Goal: Find specific page/section: Find specific page/section

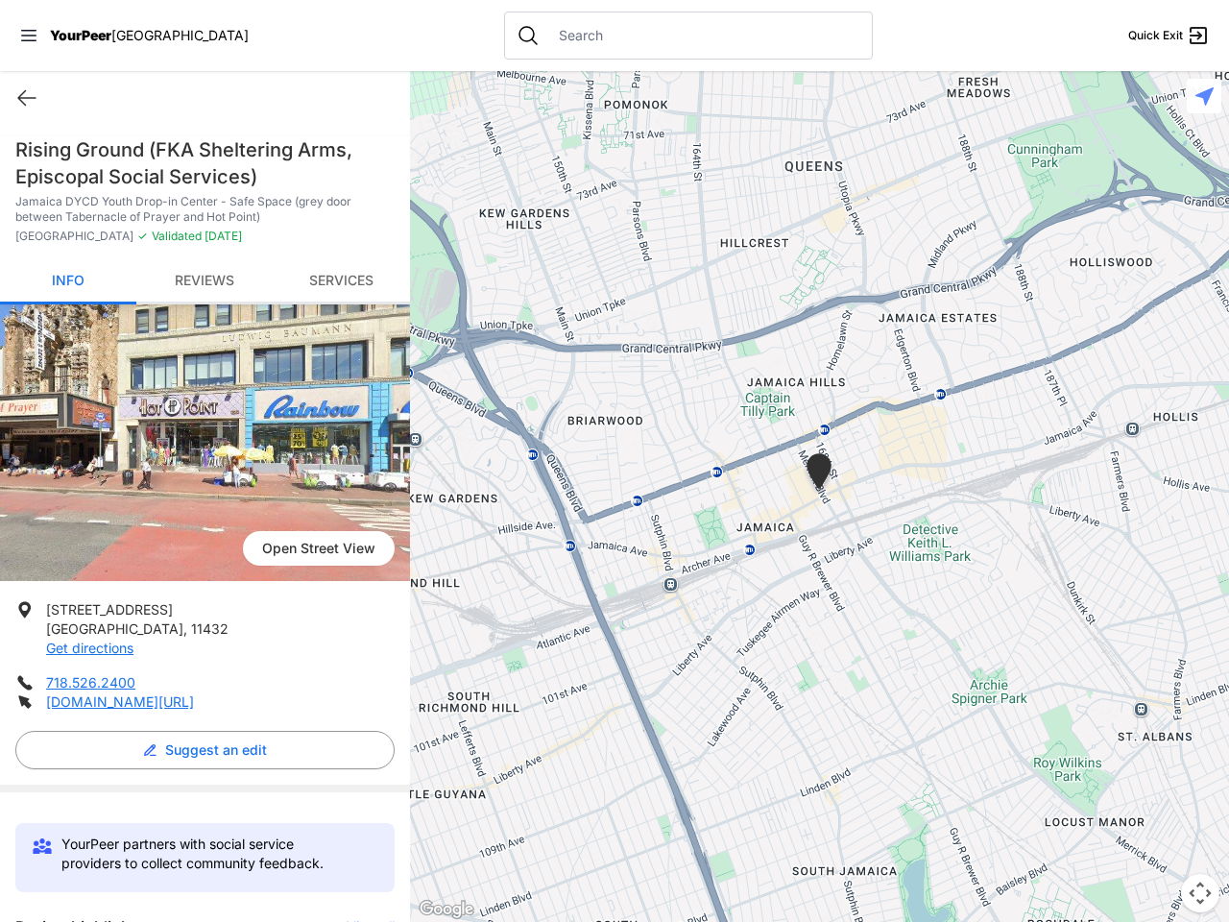
click at [29, 36] on icon at bounding box center [28, 36] width 15 height 12
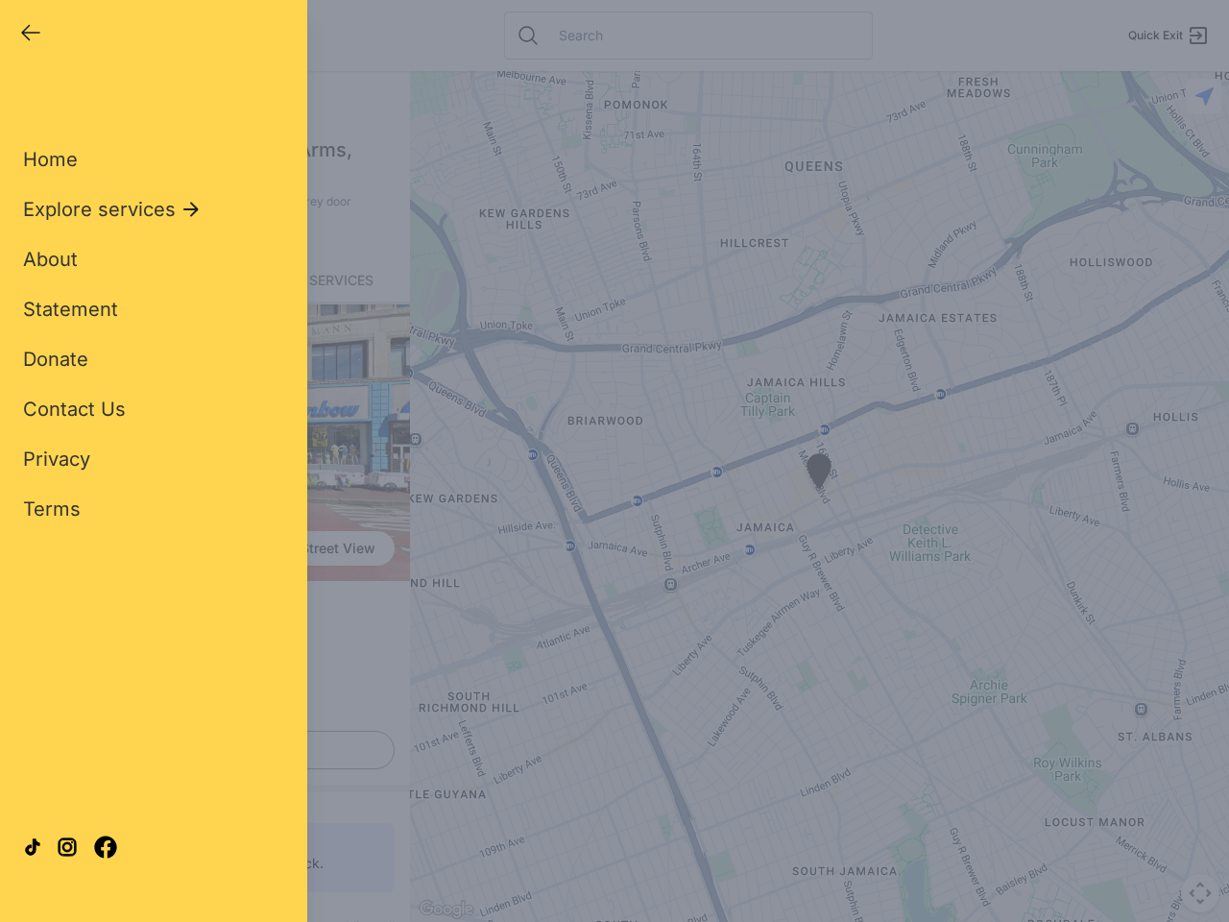
click at [27, 98] on div "Home Explore services About Statement Donate Contact Us Privacy Terms" at bounding box center [153, 304] width 261 height 438
click at [200, 750] on div "Single Adult Families Soup Kitchen Food Pantry Toiletries Restrooms Showers Lau…" at bounding box center [153, 440] width 261 height 711
click at [361, 919] on div "Close panel YourPeer [GEOGRAPHIC_DATA] Quick Exit Single Adult Families Soup Ki…" at bounding box center [614, 461] width 1229 height 922
click at [819, 496] on div "Close panel YourPeer [GEOGRAPHIC_DATA] Quick Exit Single Adult Families Soup Ki…" at bounding box center [614, 461] width 1229 height 922
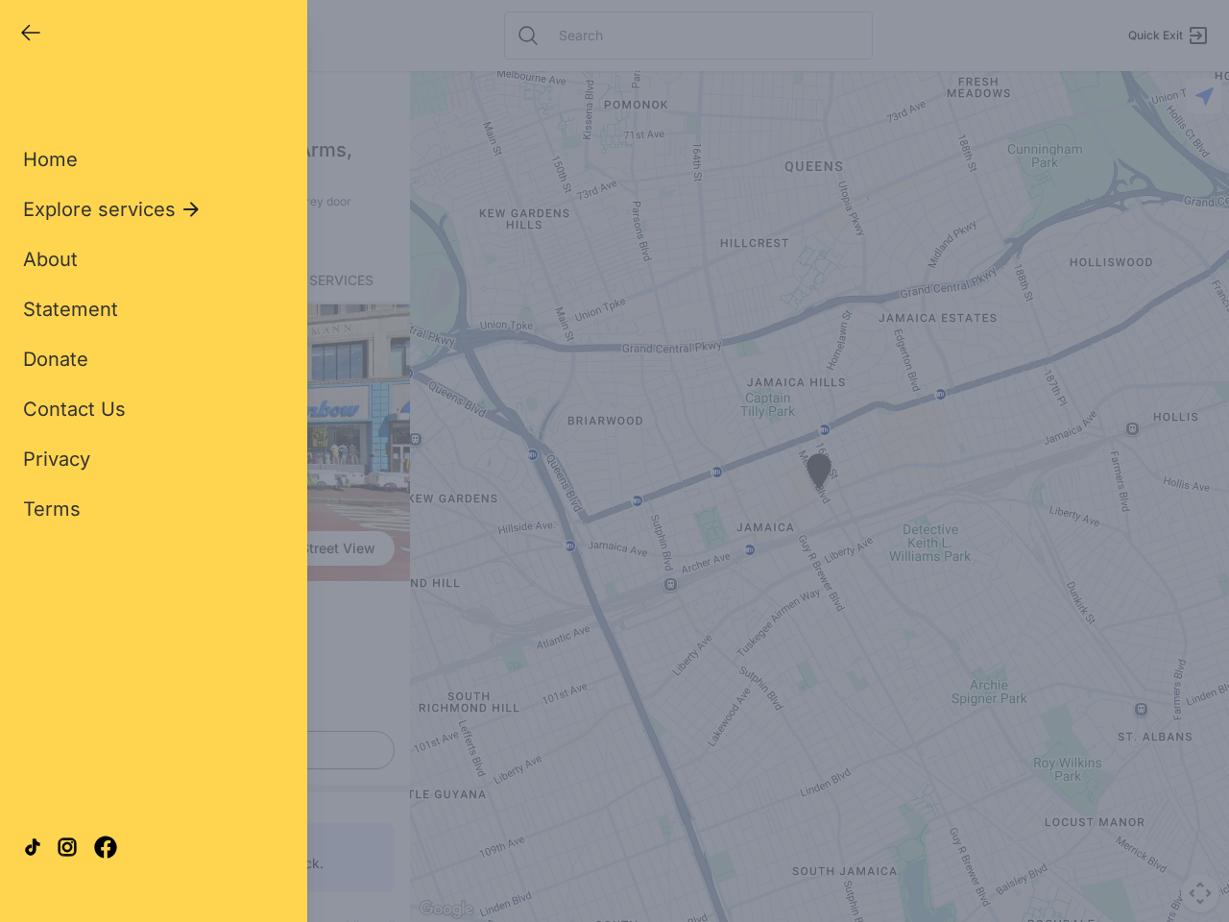
click at [819, 496] on div "Close panel YourPeer [GEOGRAPHIC_DATA] Quick Exit Single Adult Families Soup Ki…" at bounding box center [614, 461] width 1229 height 922
click at [819, 474] on div "Close panel YourPeer [GEOGRAPHIC_DATA] Quick Exit Single Adult Families Soup Ki…" at bounding box center [614, 461] width 1229 height 922
click at [1200, 893] on div "Close panel YourPeer [GEOGRAPHIC_DATA] Quick Exit Single Adult Families Soup Ki…" at bounding box center [614, 461] width 1229 height 922
click at [1204, 96] on div "Close panel YourPeer [GEOGRAPHIC_DATA] Quick Exit Single Adult Families Soup Ki…" at bounding box center [614, 461] width 1229 height 922
